Goal: Download file/media

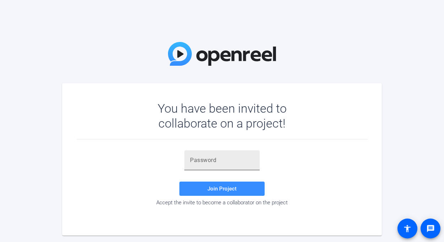
click at [204, 161] on input "text" at bounding box center [222, 160] width 64 height 9
paste input "gy0t$K"
type input "gy0t$K"
click at [227, 188] on span "Join Project" at bounding box center [222, 189] width 29 height 6
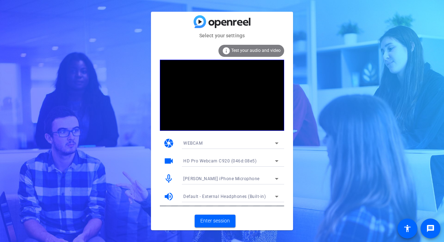
click at [276, 160] on icon at bounding box center [277, 161] width 4 height 2
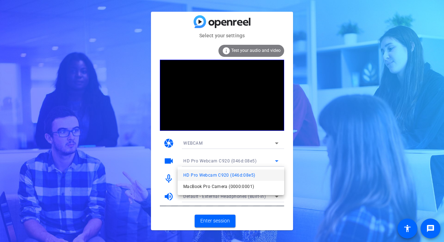
click at [276, 160] on div at bounding box center [222, 121] width 444 height 242
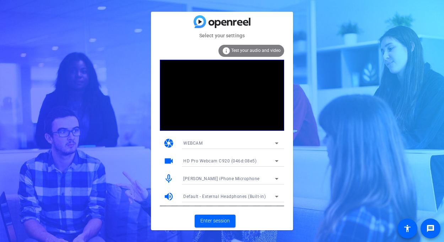
click at [172, 162] on mat-icon "videocam" at bounding box center [169, 161] width 11 height 11
click at [218, 222] on span "Enter session" at bounding box center [216, 220] width 30 height 7
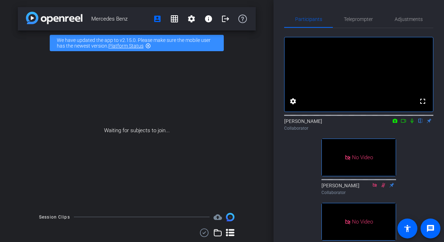
click at [404, 123] on icon at bounding box center [404, 120] width 6 height 5
click at [419, 123] on icon at bounding box center [421, 120] width 6 height 5
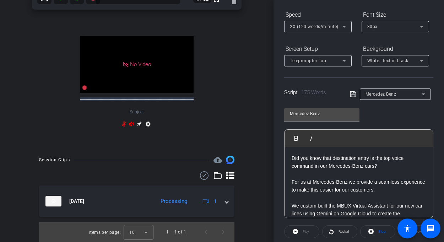
scroll to position [322, 0]
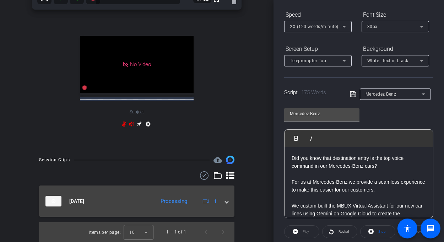
click at [226, 203] on span at bounding box center [226, 201] width 3 height 7
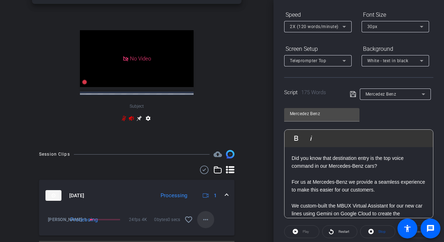
click at [206, 223] on mat-icon "more_horiz" at bounding box center [206, 219] width 9 height 9
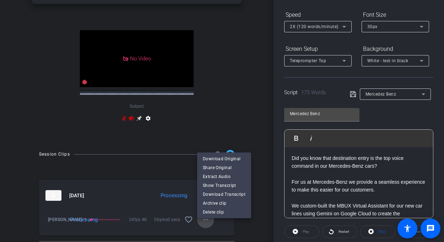
scroll to position [321, 0]
click at [230, 159] on span "Download Original" at bounding box center [224, 159] width 43 height 9
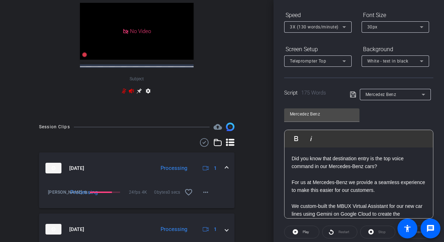
scroll to position [384, 0]
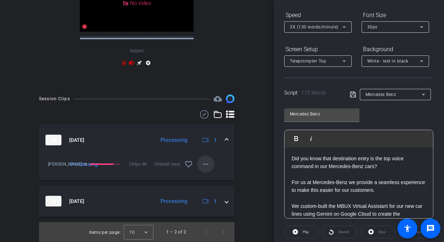
click at [205, 165] on mat-icon "more_horiz" at bounding box center [206, 164] width 9 height 9
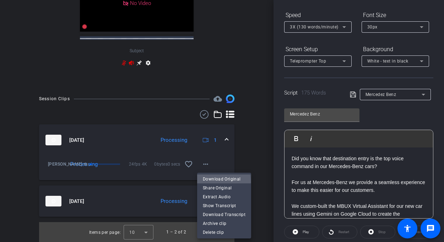
click at [220, 182] on span "Download Original" at bounding box center [224, 179] width 43 height 9
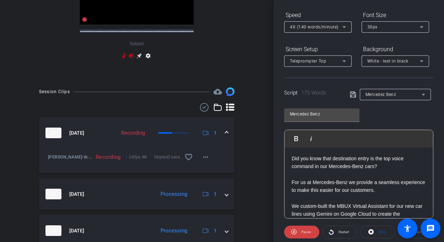
scroll to position [457, 0]
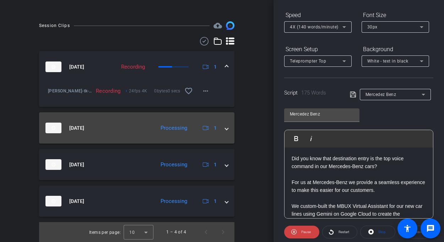
click at [225, 129] on div "[DATE] Processing 1" at bounding box center [136, 128] width 180 height 11
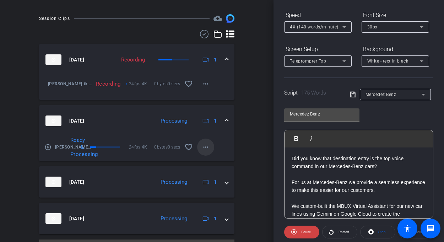
click at [208, 151] on mat-icon "more_horiz" at bounding box center [206, 147] width 9 height 9
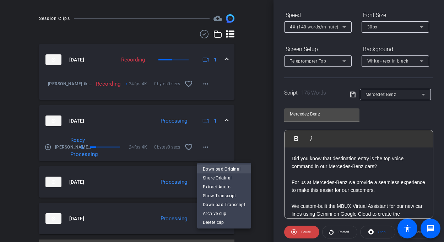
click at [216, 169] on span "Download Original" at bounding box center [224, 169] width 43 height 9
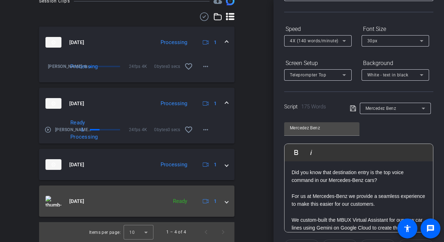
scroll to position [469, 0]
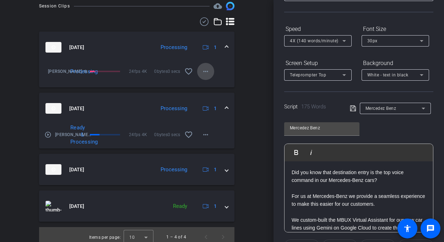
click at [205, 76] on mat-icon "more_horiz" at bounding box center [206, 71] width 9 height 9
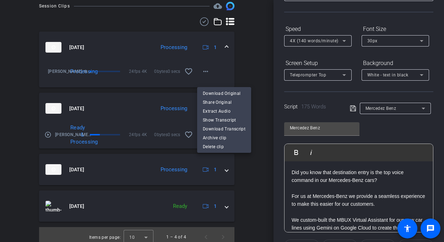
click at [263, 83] on div at bounding box center [222, 121] width 444 height 242
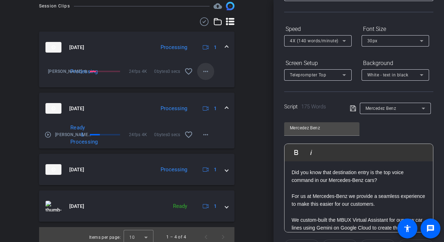
click at [205, 76] on mat-icon "more_horiz" at bounding box center [206, 71] width 9 height 9
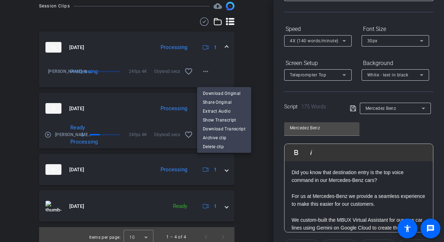
click at [210, 95] on span "Download Original" at bounding box center [224, 93] width 43 height 9
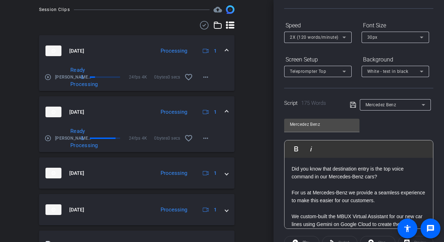
scroll to position [467, 0]
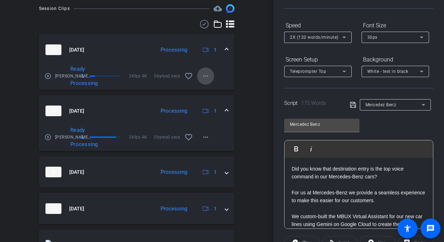
click at [207, 80] on mat-icon "more_horiz" at bounding box center [206, 76] width 9 height 9
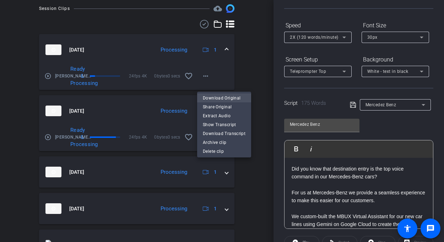
click at [228, 96] on span "Download Original" at bounding box center [224, 98] width 43 height 9
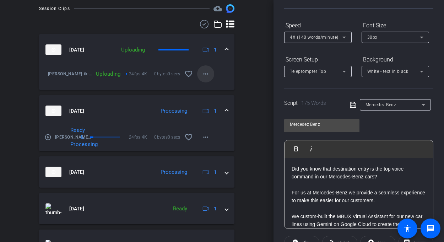
click at [203, 78] on mat-icon "more_horiz" at bounding box center [206, 74] width 9 height 9
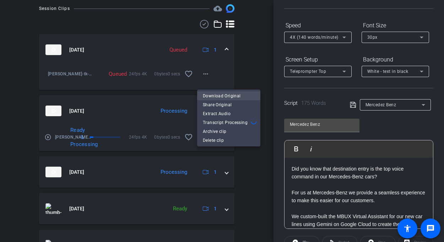
click at [218, 97] on span "Download Original" at bounding box center [229, 96] width 52 height 9
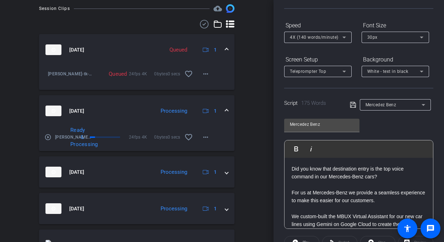
scroll to position [457, 0]
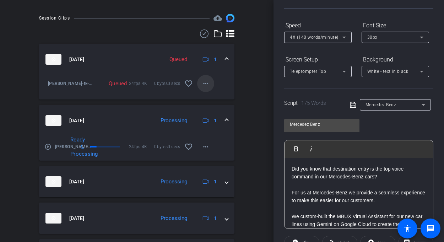
click at [201, 87] on button "more_horiz" at bounding box center [205, 83] width 17 height 17
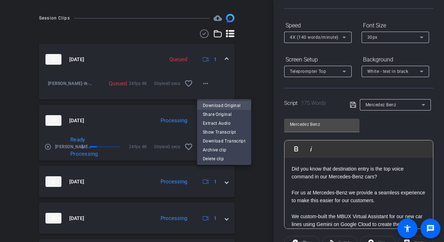
click at [218, 107] on span "Download Original" at bounding box center [224, 105] width 43 height 9
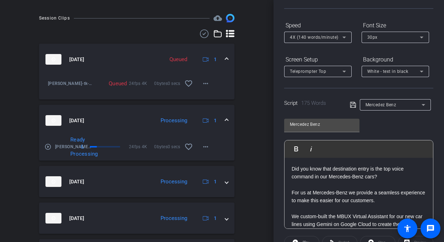
scroll to position [456, 0]
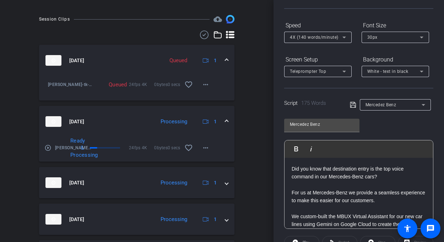
click at [207, 19] on div "Mercedes Benz account_box grid_on settings info logout We have updated the app …" at bounding box center [137, 121] width 274 height 242
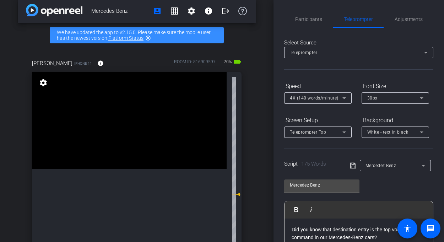
scroll to position [9, 0]
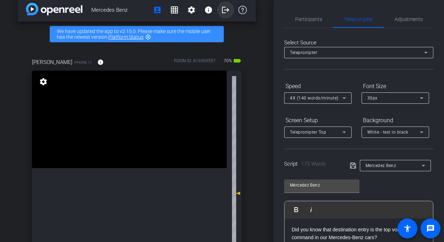
click at [227, 9] on mat-icon "logout" at bounding box center [225, 10] width 9 height 9
